Goal: Transaction & Acquisition: Purchase product/service

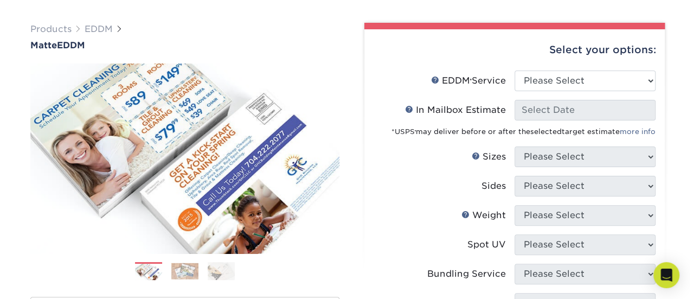
scroll to position [80, 0]
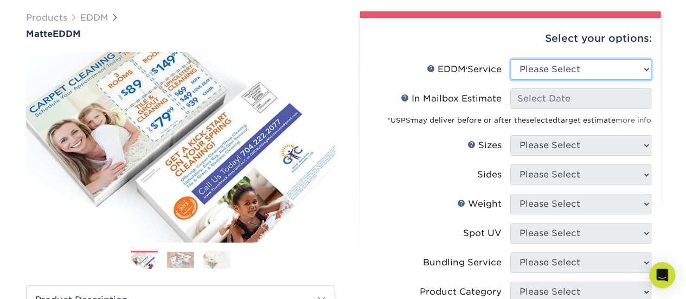
click at [643, 67] on select "Please Select Full Service Print Only" at bounding box center [580, 69] width 141 height 21
select select "full_service"
click at [510, 59] on select "Please Select Full Service Print Only" at bounding box center [580, 69] width 141 height 21
select select "-1"
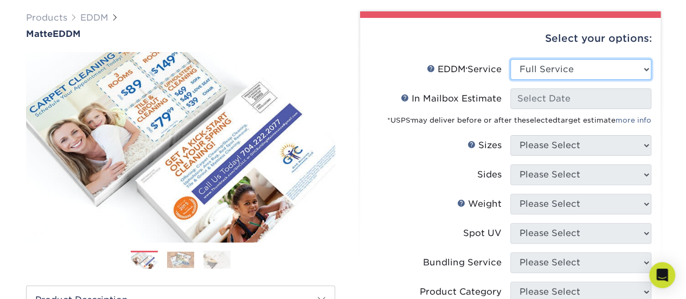
select select "-1"
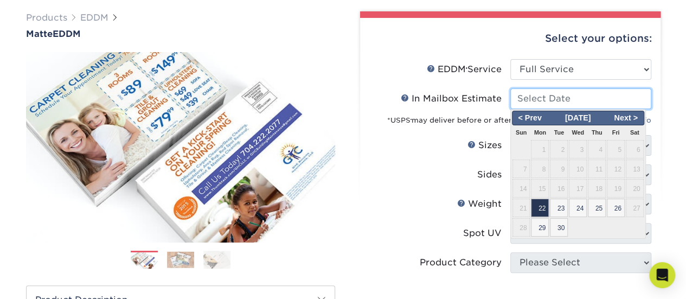
click at [598, 101] on input "In Mailbox Estimate Help In Mailbox Estimate" at bounding box center [580, 98] width 141 height 21
click at [544, 209] on span "22" at bounding box center [540, 207] width 18 height 18
type input "[DATE]"
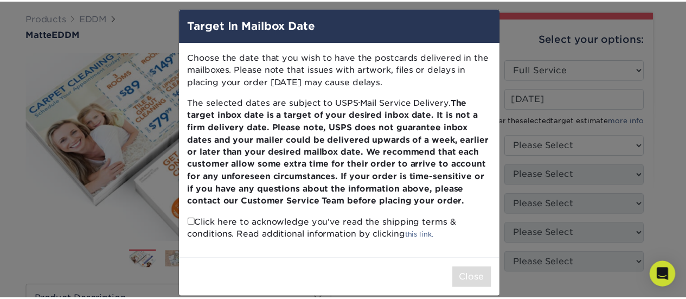
scroll to position [21, 0]
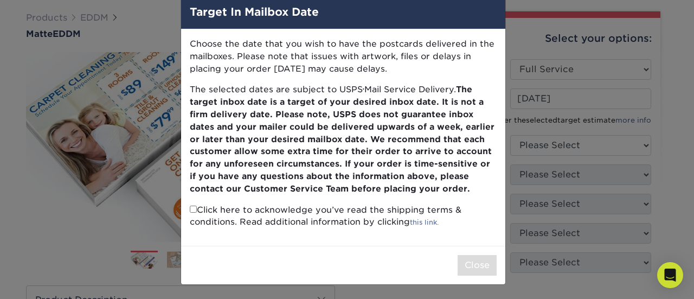
click at [190, 205] on input "checkbox" at bounding box center [193, 208] width 7 height 7
checkbox input "true"
click at [475, 264] on button "Close" at bounding box center [476, 265] width 39 height 21
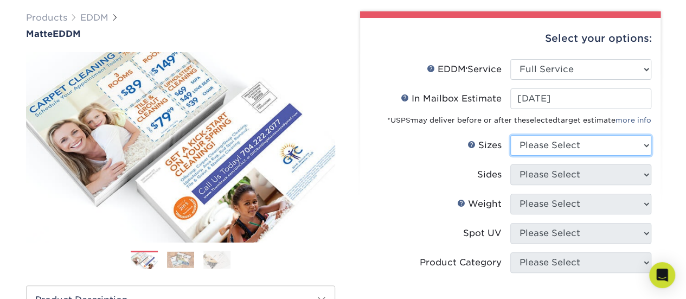
click at [643, 143] on select "Please Select 4.5" x 12" 6" x 12" 6.5" x 8" 6.5" x 9" 6.5" x 12" 7" x 8.5" 8" x…" at bounding box center [580, 145] width 141 height 21
select select "6.50x9.00"
click at [510, 135] on select "Please Select 4.5" x 12" 6" x 12" 6.5" x 8" 6.5" x 9" 6.5" x 12" 7" x 8.5" 8" x…" at bounding box center [580, 145] width 141 height 21
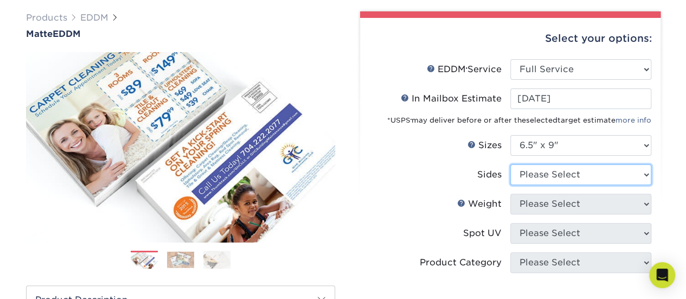
click at [646, 172] on select "Please Select Print Both Sides Print Front Only" at bounding box center [580, 174] width 141 height 21
select select "13abbda7-1d64-4f25-8bb2-c179b224825d"
click at [510, 164] on select "Please Select Print Both Sides Print Front Only" at bounding box center [580, 174] width 141 height 21
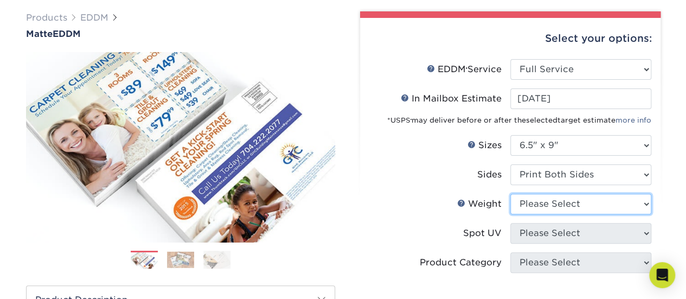
click at [643, 201] on select "Please Select 16PT 14PT" at bounding box center [580, 203] width 141 height 21
select select "14PT"
click at [510, 193] on select "Please Select 16PT 14PT" at bounding box center [580, 203] width 141 height 21
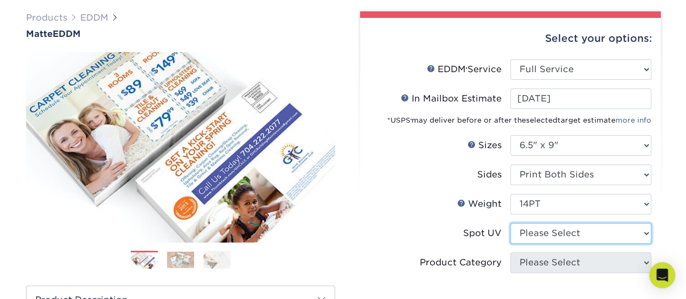
click at [643, 225] on select "Please Select No Spot UV" at bounding box center [580, 233] width 141 height 21
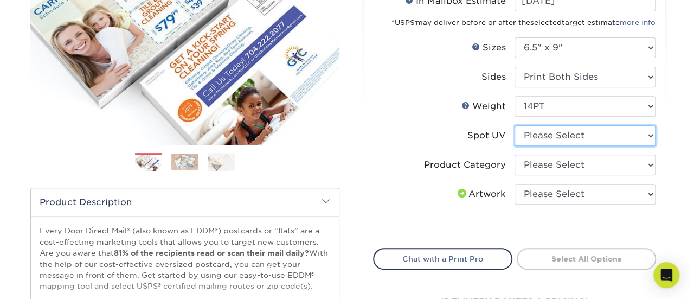
scroll to position [214, 0]
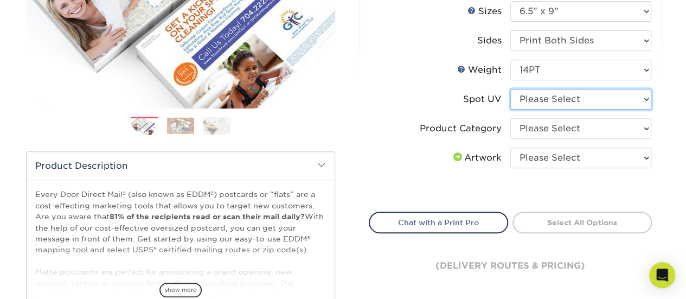
click at [642, 100] on select "Please Select No Spot UV" at bounding box center [580, 99] width 141 height 21
select select "3"
click at [510, 89] on select "Please Select No Spot UV" at bounding box center [580, 99] width 141 height 21
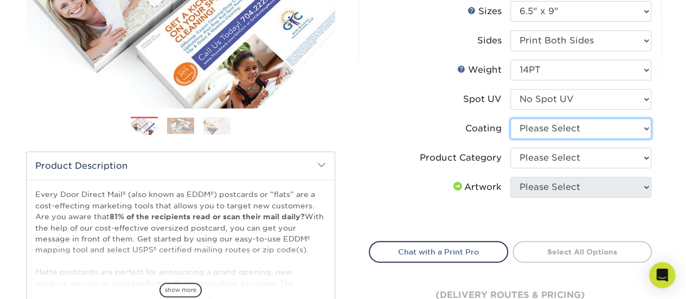
click at [642, 128] on select at bounding box center [580, 128] width 141 height 21
select select "121bb7b5-3b4d-429f-bd8d-bbf80e953313"
click at [510, 118] on select at bounding box center [580, 128] width 141 height 21
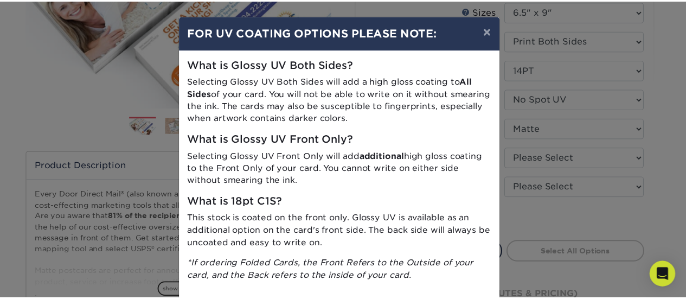
scroll to position [54, 0]
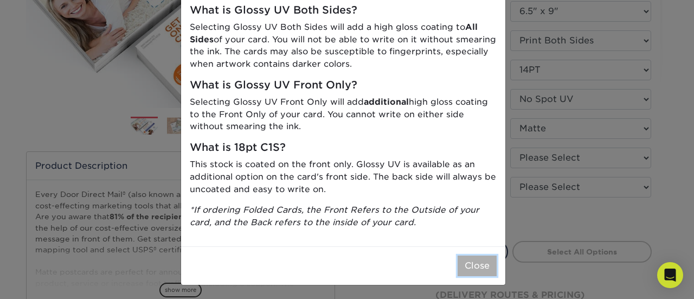
click at [470, 260] on button "Close" at bounding box center [476, 265] width 39 height 21
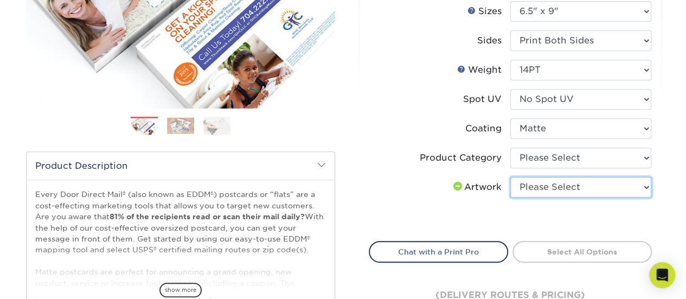
click at [648, 186] on select "Please Select I will upload files I need a design - $150" at bounding box center [580, 187] width 141 height 21
select select "upload"
click at [510, 177] on select "Please Select I will upload files I need a design - $150" at bounding box center [580, 187] width 141 height 21
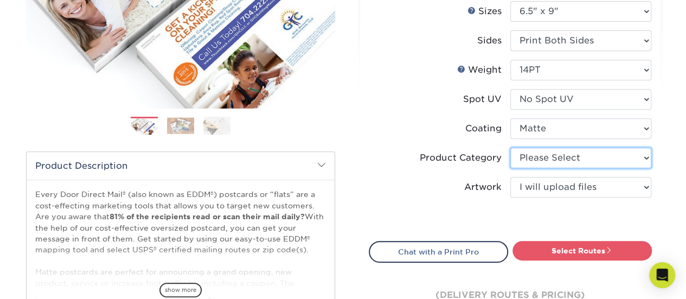
click at [643, 158] on select "Please Select Postcards" at bounding box center [580, 157] width 141 height 21
select select "9b7272e0-d6c8-4c3c-8e97-d3a1bcdab858"
click at [510, 147] on select "Please Select Postcards" at bounding box center [580, 157] width 141 height 21
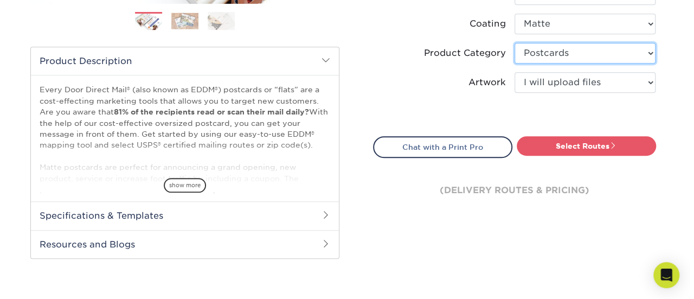
scroll to position [331, 0]
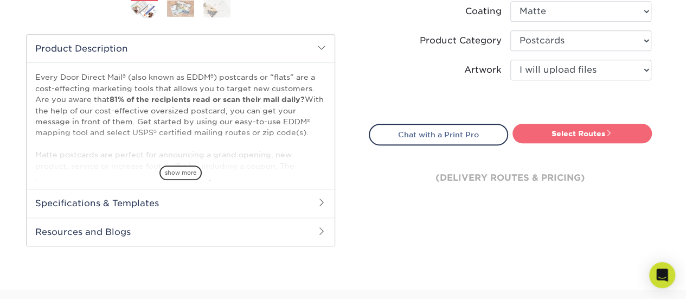
click at [589, 134] on link "Select Routes" at bounding box center [581, 134] width 139 height 20
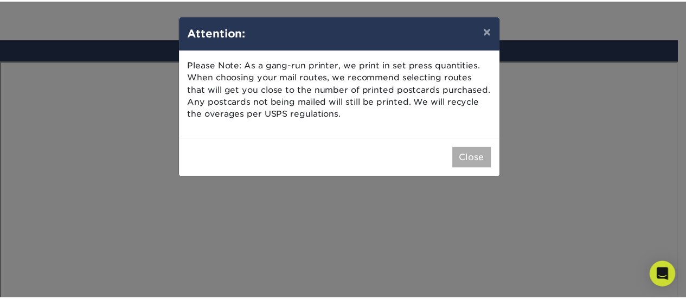
scroll to position [603, 0]
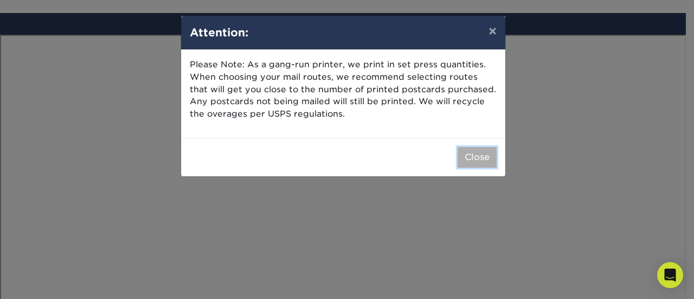
click at [482, 151] on button "Close" at bounding box center [476, 157] width 39 height 21
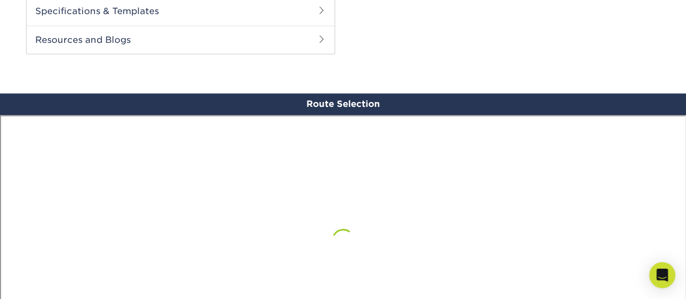
scroll to position [526, 0]
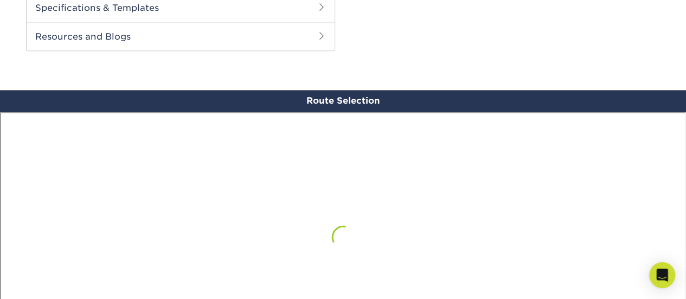
drag, startPoint x: 605, startPoint y: 98, endPoint x: 568, endPoint y: 100, distance: 37.5
click at [568, 100] on div "Route Selection" at bounding box center [343, 101] width 686 height 22
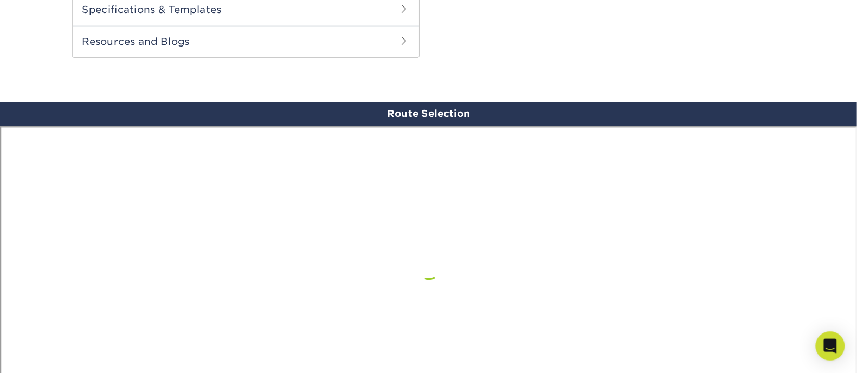
scroll to position [525, 0]
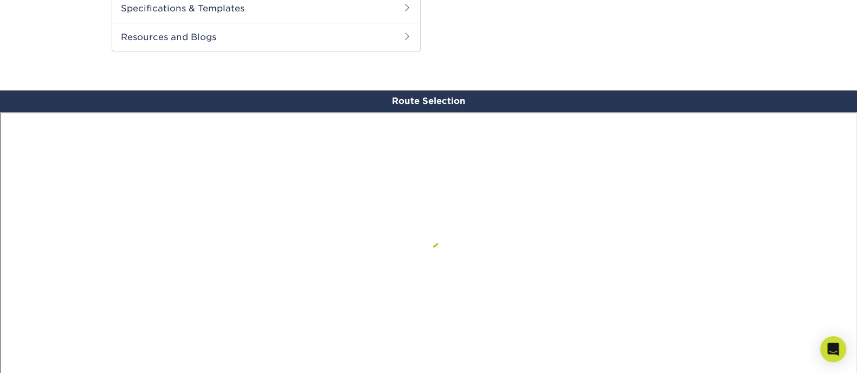
drag, startPoint x: 693, startPoint y: 10, endPoint x: 569, endPoint y: 28, distance: 125.5
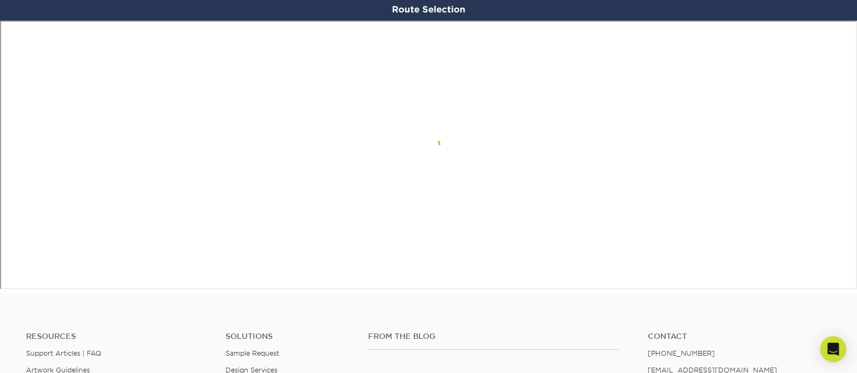
scroll to position [564, 0]
